Goal: Task Accomplishment & Management: Manage account settings

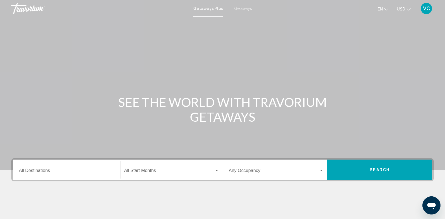
click at [28, 100] on div "SEE THE WORLD WITH TRAVORIUM GETAWAYS" at bounding box center [222, 109] width 445 height 29
click at [427, 8] on span "VC" at bounding box center [426, 9] width 7 height 6
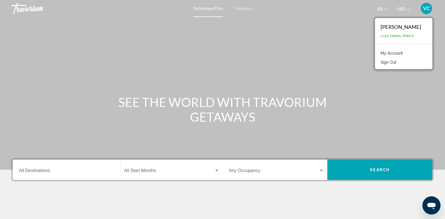
click at [406, 51] on link "My Account" at bounding box center [392, 52] width 28 height 7
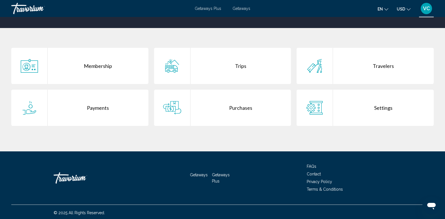
scroll to position [100, 0]
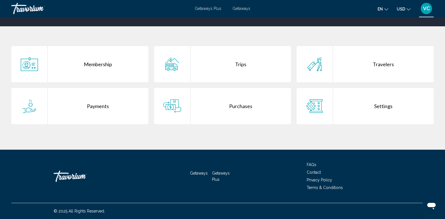
click at [102, 64] on div "Membership" at bounding box center [98, 64] width 101 height 36
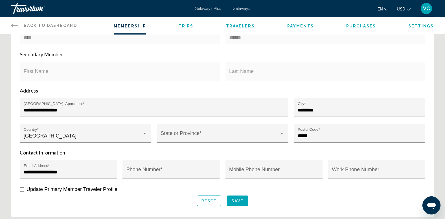
scroll to position [169, 0]
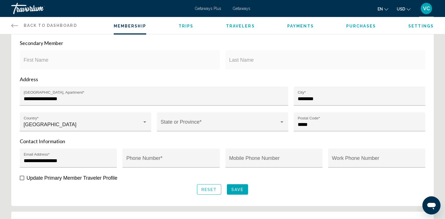
click at [187, 25] on span "Trips" at bounding box center [186, 26] width 15 height 5
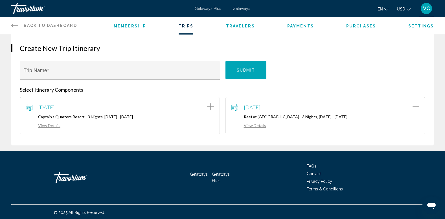
scroll to position [54, 0]
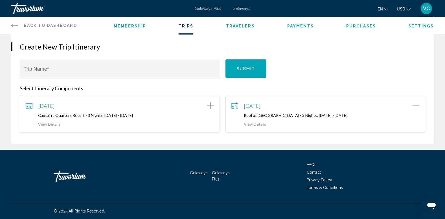
click at [244, 25] on span "Travelers" at bounding box center [240, 26] width 29 height 5
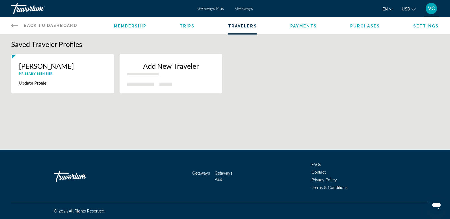
click at [302, 24] on span "Payments" at bounding box center [303, 26] width 27 height 5
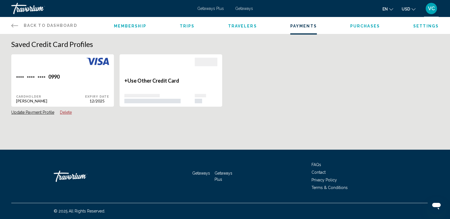
click at [360, 24] on span "Purchases" at bounding box center [365, 26] width 30 height 5
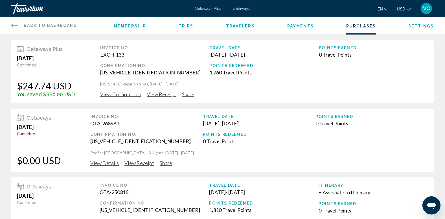
click at [428, 24] on span "Settings" at bounding box center [421, 26] width 25 height 5
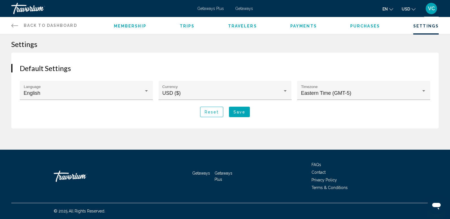
click at [69, 24] on span "Back to Dashboard" at bounding box center [50, 25] width 53 height 5
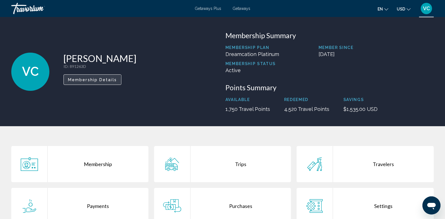
click at [84, 81] on span "Membership Details" at bounding box center [92, 79] width 49 height 5
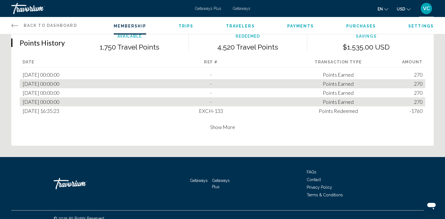
scroll to position [366, 0]
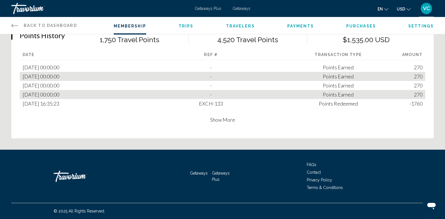
click at [16, 25] on icon "Main content" at bounding box center [14, 25] width 7 height 7
